Goal: Check status: Check status

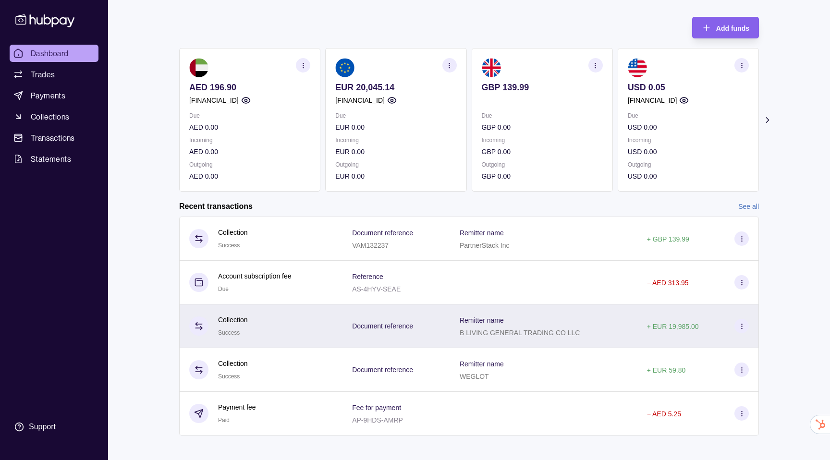
scroll to position [51, 0]
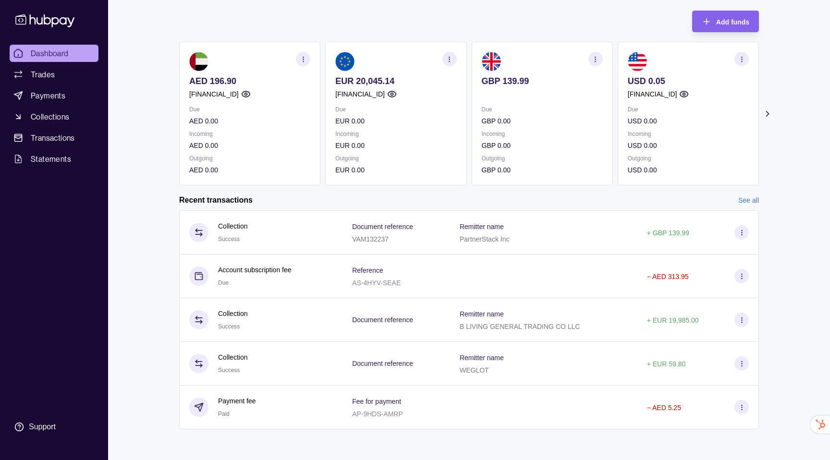
click at [771, 112] on icon at bounding box center [767, 114] width 10 height 10
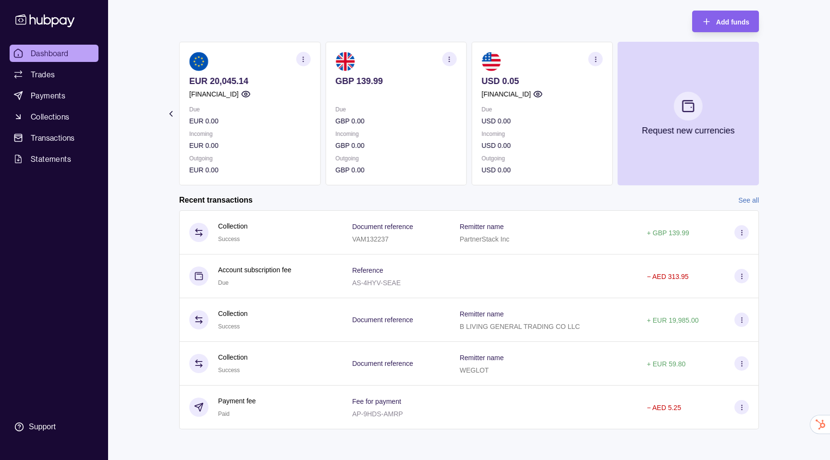
click at [167, 114] on icon at bounding box center [171, 114] width 10 height 10
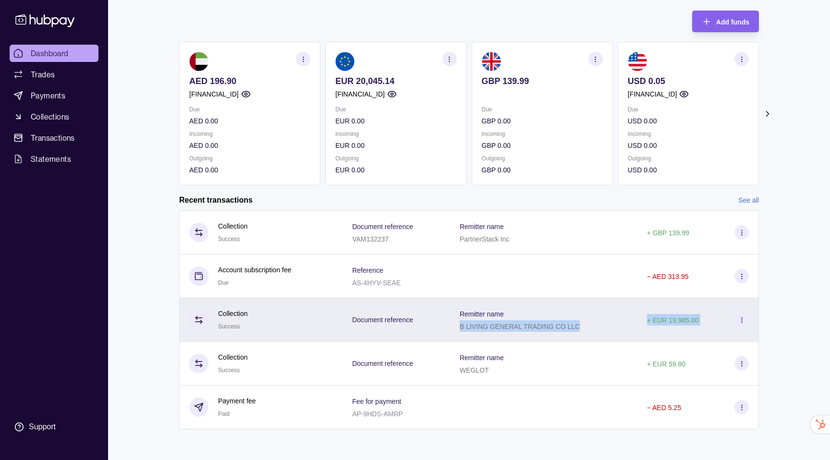
drag, startPoint x: 632, startPoint y: 318, endPoint x: 724, endPoint y: 319, distance: 91.7
click at [724, 319] on tr "Collection Success Document reference Remitter name B LIVING GENERAL TRADING CO…" at bounding box center [469, 320] width 580 height 44
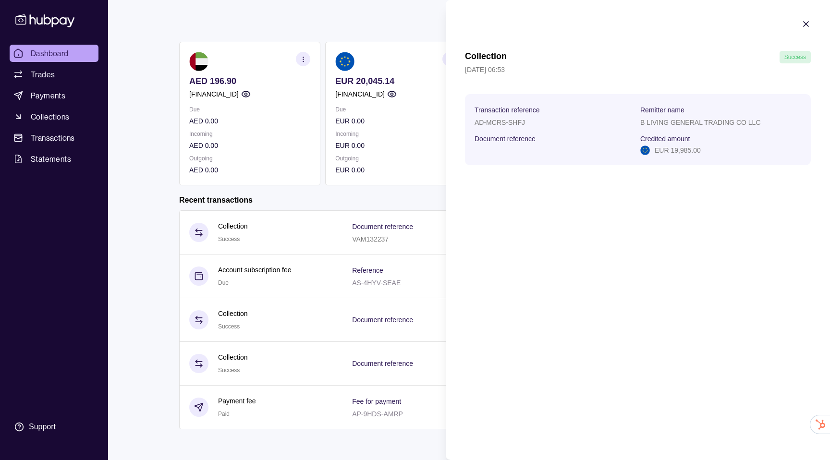
drag, startPoint x: 723, startPoint y: 319, endPoint x: 708, endPoint y: 319, distance: 14.9
click at [708, 319] on div "Collection Success [DATE] 06:53 Transaction reference AD-MCRS-SHFJ Remitter nam…" at bounding box center [638, 230] width 384 height 460
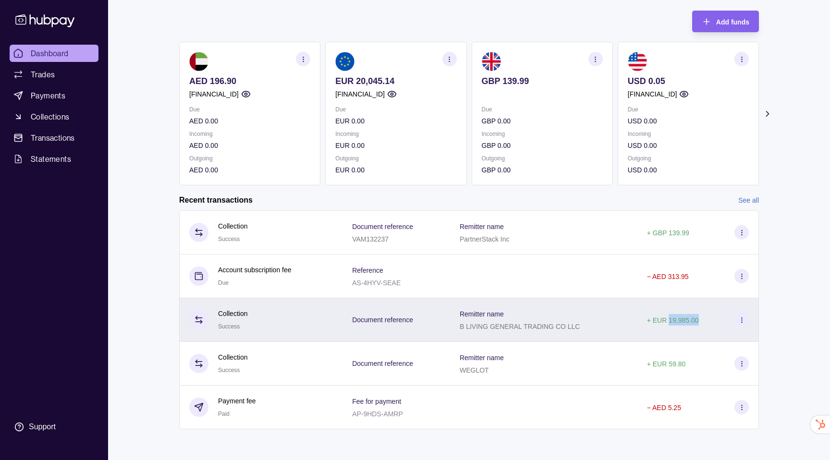
drag, startPoint x: 708, startPoint y: 322, endPoint x: 668, endPoint y: 324, distance: 39.4
click at [668, 324] on div "+ EUR 19,985.00" at bounding box center [698, 320] width 102 height 14
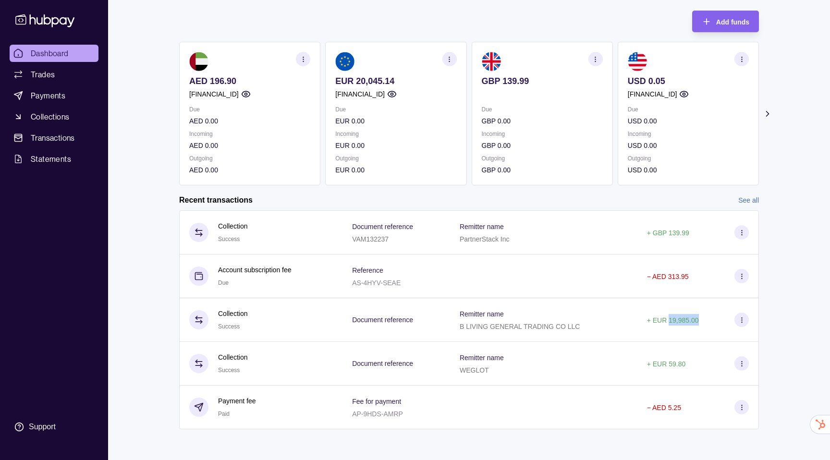
copy p "19,985.00"
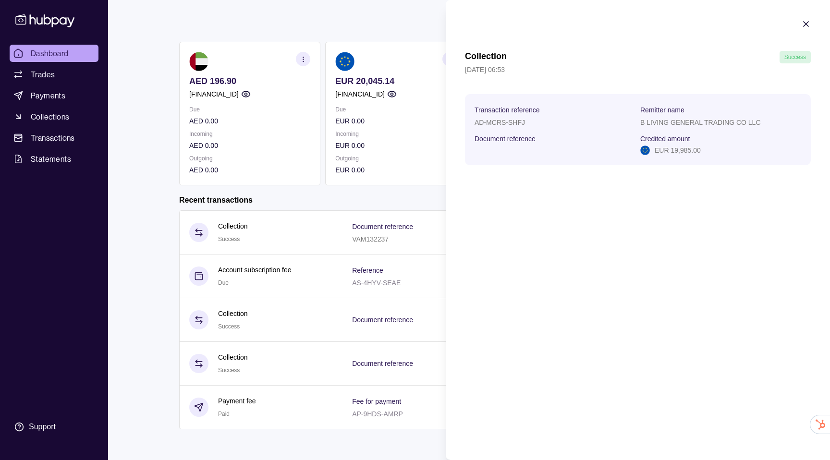
click at [810, 31] on div at bounding box center [806, 25] width 10 height 12
click at [808, 28] on icon "button" at bounding box center [806, 24] width 10 height 10
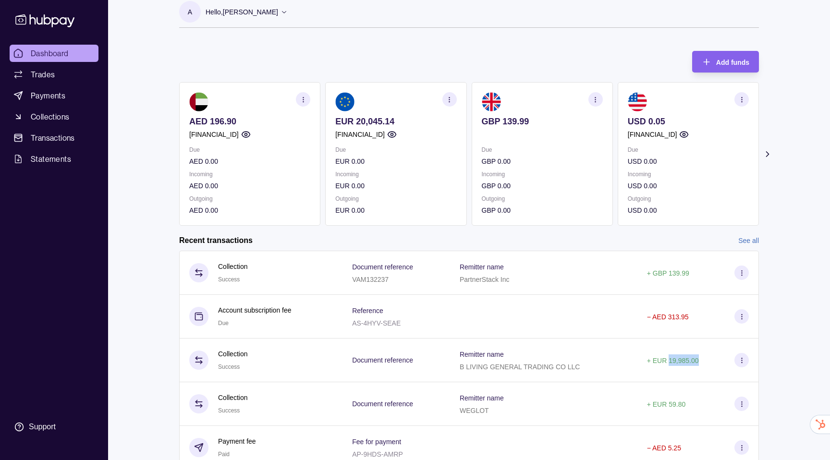
scroll to position [0, 0]
